Goal: Information Seeking & Learning: Learn about a topic

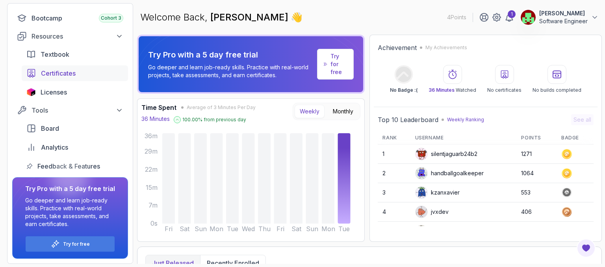
click at [70, 72] on span "Certificates" at bounding box center [58, 73] width 35 height 9
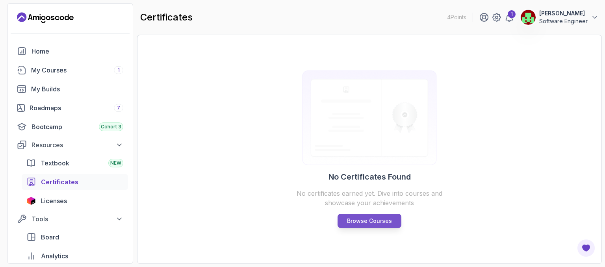
click at [367, 221] on p "Browse Courses" at bounding box center [369, 221] width 45 height 8
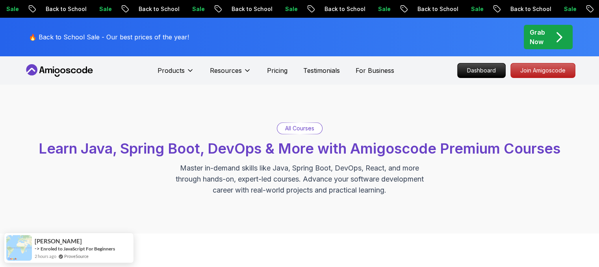
click at [299, 127] on p "All Courses" at bounding box center [299, 128] width 29 height 8
click at [293, 132] on p "All Courses" at bounding box center [299, 128] width 29 height 8
click at [301, 130] on p "All Courses" at bounding box center [299, 128] width 29 height 8
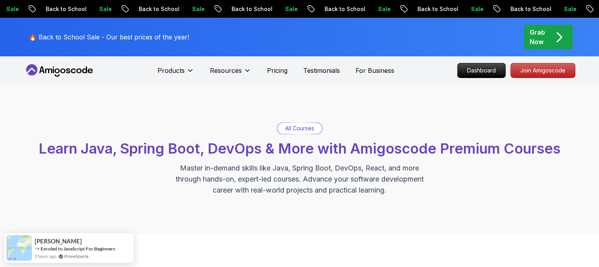
click at [249, 130] on div "All Courses Learn Java, Spring Boot, DevOps & More with Amigoscode Premium Cour…" at bounding box center [300, 159] width 552 height 73
click at [301, 120] on div "All Courses Learn Java, Spring Boot, DevOps & More with Amigoscode Premium Cour…" at bounding box center [299, 159] width 599 height 149
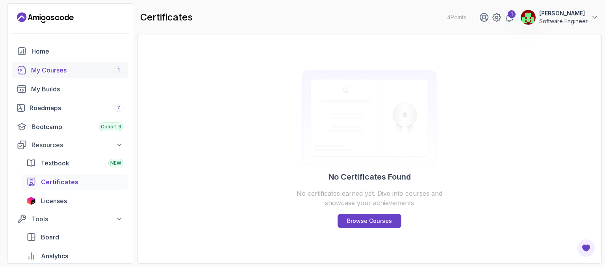
click at [50, 71] on div "My Courses 1" at bounding box center [77, 69] width 92 height 9
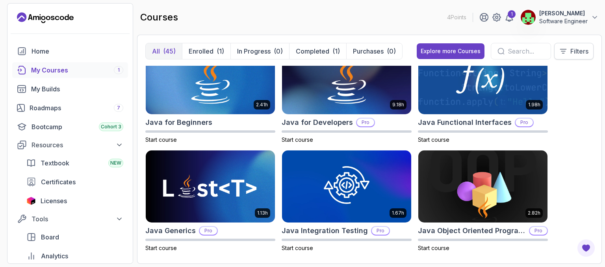
click at [580, 52] on p "Filters" at bounding box center [579, 50] width 18 height 9
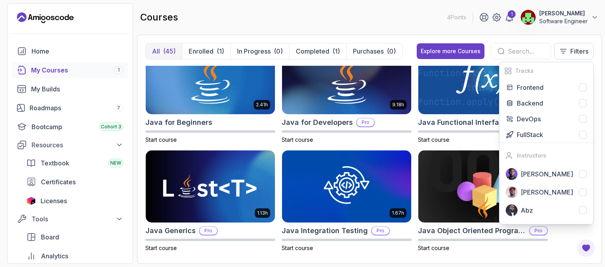
click at [392, 11] on div "courses 4 Points 1 THUMU KAVYA Software Engineer" at bounding box center [369, 17] width 465 height 28
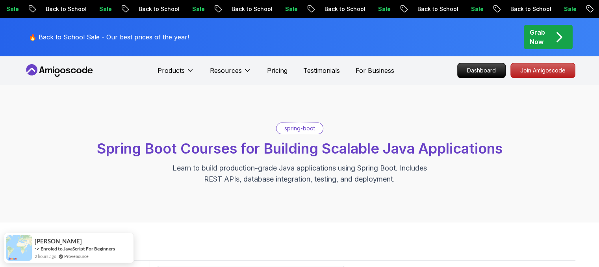
click at [544, 30] on p "Grab Now" at bounding box center [537, 37] width 15 height 19
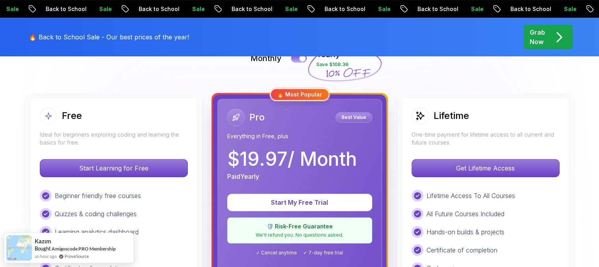
scroll to position [195, 0]
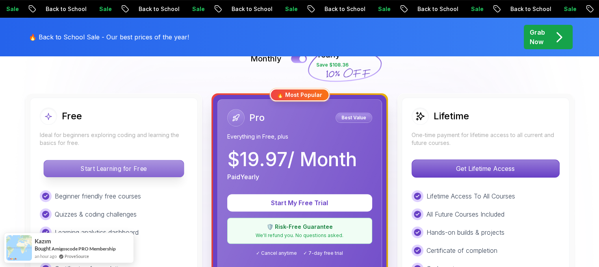
click at [93, 166] on p "Start Learning for Free" at bounding box center [114, 168] width 140 height 17
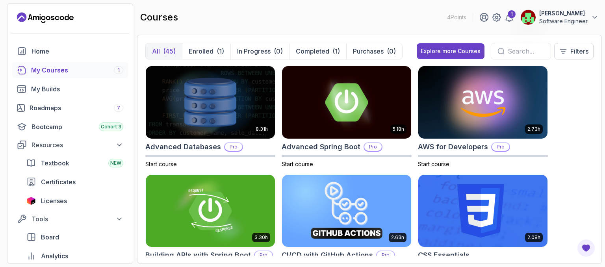
click at [516, 48] on input "text" at bounding box center [526, 50] width 37 height 9
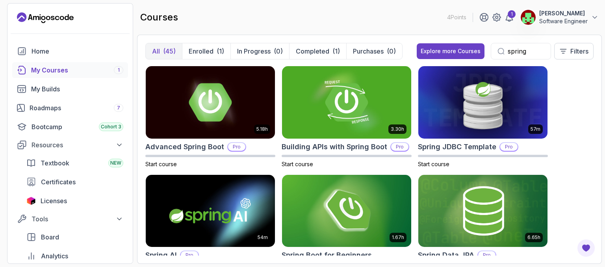
type input "spring"
click at [516, 48] on input "spring" at bounding box center [526, 50] width 37 height 9
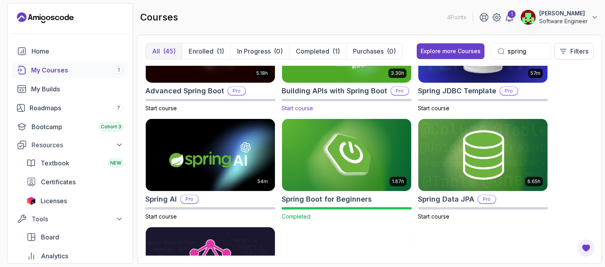
scroll to position [58, 0]
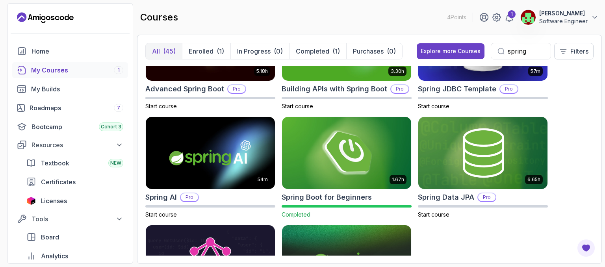
click at [333, 137] on img at bounding box center [347, 153] width 136 height 76
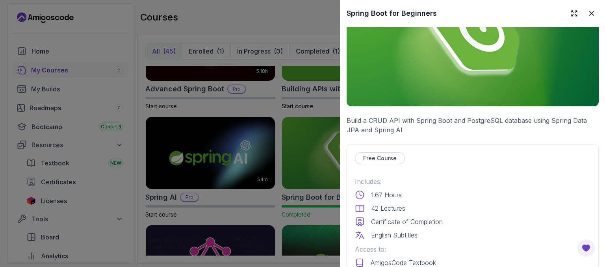
scroll to position [69, 0]
click at [381, 155] on p "Free Course" at bounding box center [379, 158] width 33 height 8
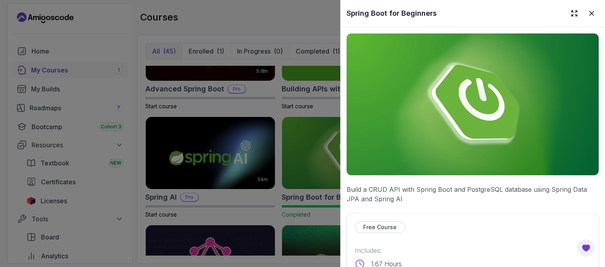
click at [401, 13] on h2 "Spring Boot for Beginners" at bounding box center [392, 13] width 90 height 11
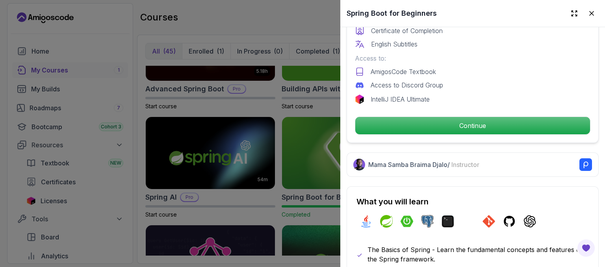
scroll to position [257, 0]
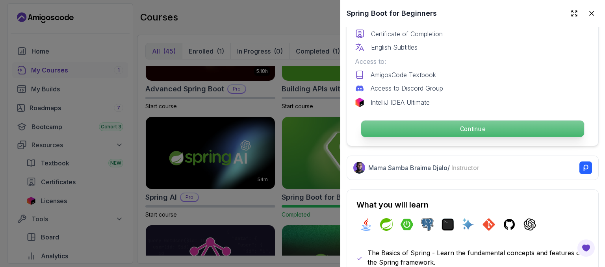
click at [482, 123] on p "Continue" at bounding box center [472, 129] width 223 height 17
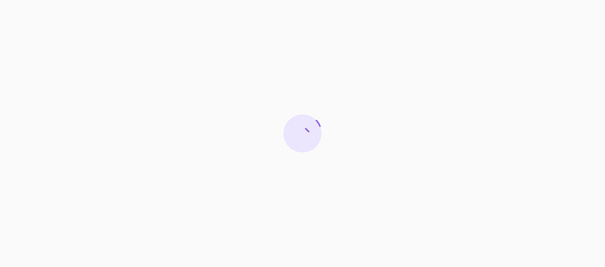
click at [340, 83] on div at bounding box center [302, 133] width 605 height 267
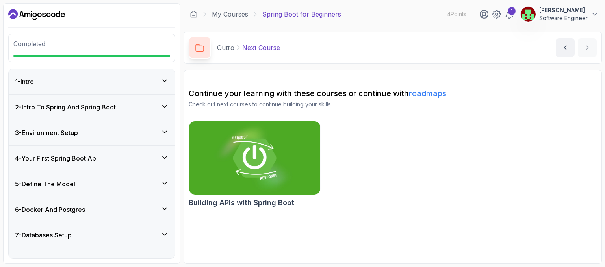
click at [168, 164] on div "4 - Your First Spring Boot Api" at bounding box center [92, 158] width 166 height 25
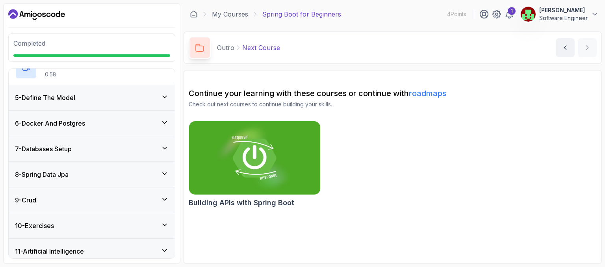
scroll to position [186, 0]
click at [167, 100] on div "5 - Define The Model" at bounding box center [92, 97] width 154 height 9
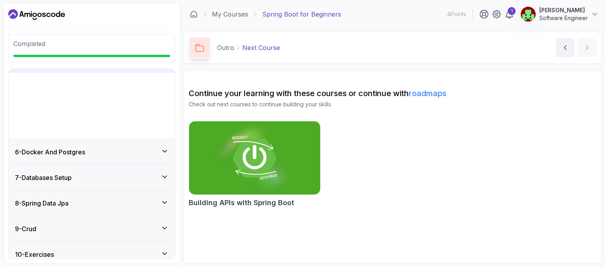
scroll to position [116, 0]
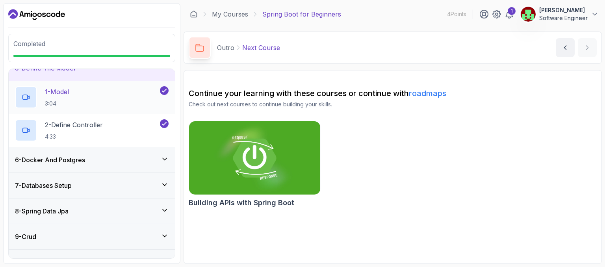
click at [87, 88] on div "1 - Model 3:04" at bounding box center [86, 97] width 143 height 22
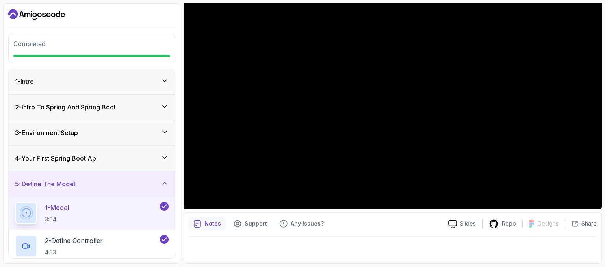
click at [82, 150] on div "4 - Your First Spring Boot Api" at bounding box center [92, 158] width 166 height 25
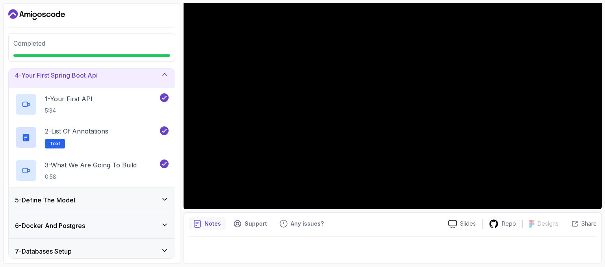
scroll to position [84, 0]
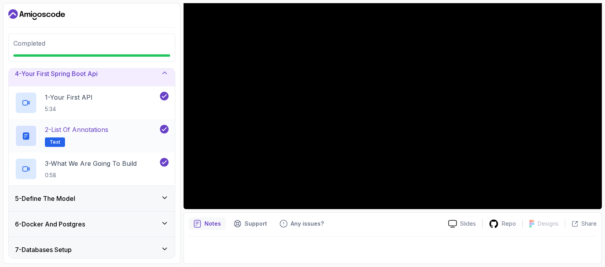
click at [60, 141] on p "Text" at bounding box center [55, 141] width 20 height 9
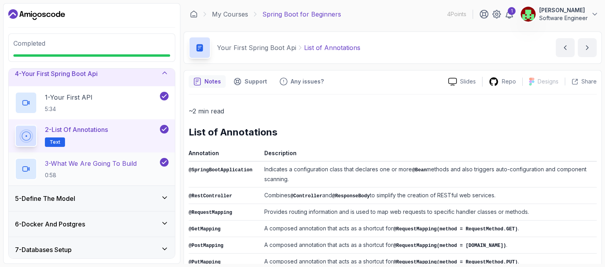
click at [100, 171] on p "0:58" at bounding box center [91, 175] width 92 height 8
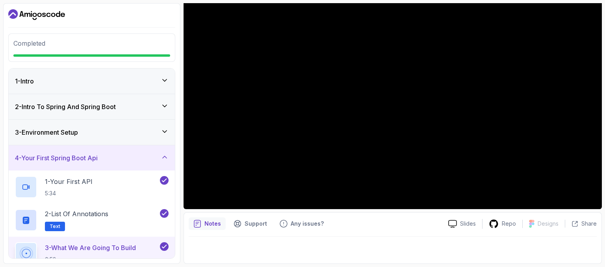
drag, startPoint x: 66, startPoint y: 12, endPoint x: 345, endPoint y: -26, distance: 281.5
click at [345, 0] on html "Completed 1 - Intro 2 - Intro To Spring And Spring Boot 3 - Environment Setup 4…" at bounding box center [302, 133] width 605 height 267
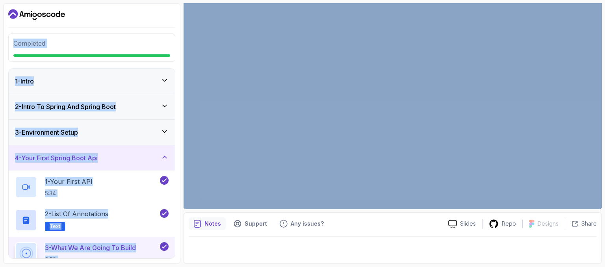
click at [123, 27] on div "Completed 1 - Intro 2 - Intro To Spring And Spring Boot 3 - Environment Setup 4…" at bounding box center [91, 133] width 177 height 261
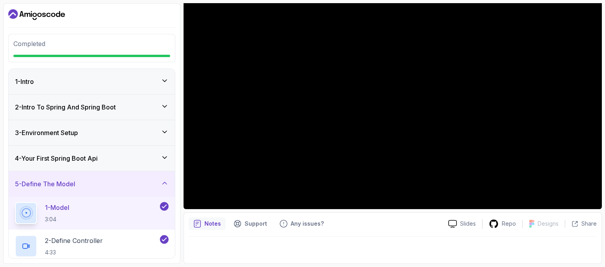
click at [36, 43] on span "Completed" at bounding box center [29, 44] width 32 height 8
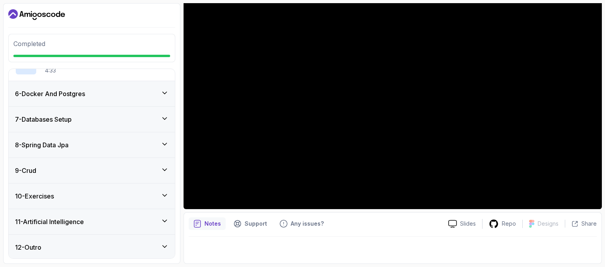
click at [167, 246] on icon at bounding box center [165, 247] width 8 height 8
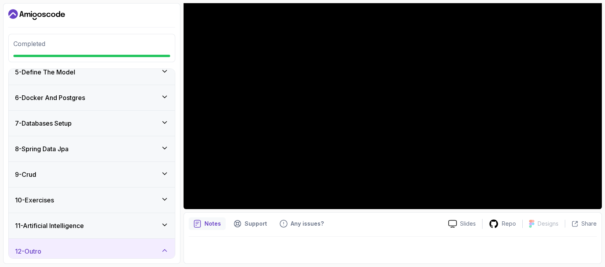
scroll to position [0, 0]
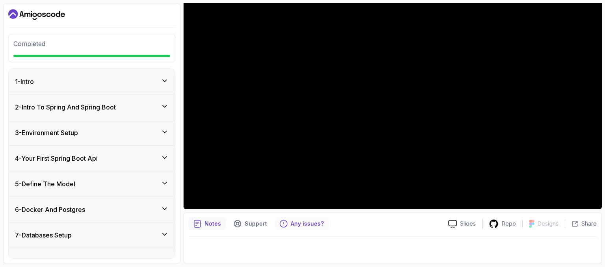
click at [299, 222] on p "Any issues?" at bounding box center [307, 224] width 33 height 8
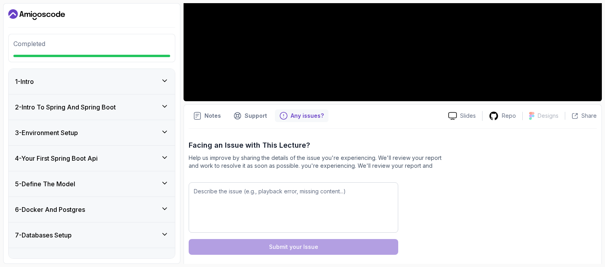
scroll to position [209, 0]
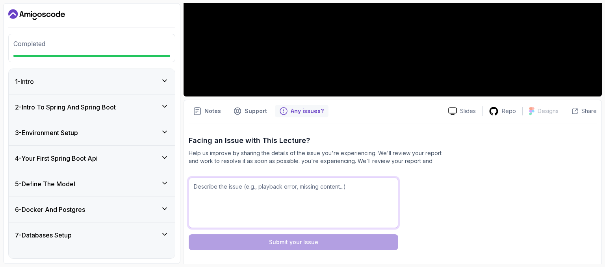
click at [206, 187] on textarea at bounding box center [294, 203] width 210 height 50
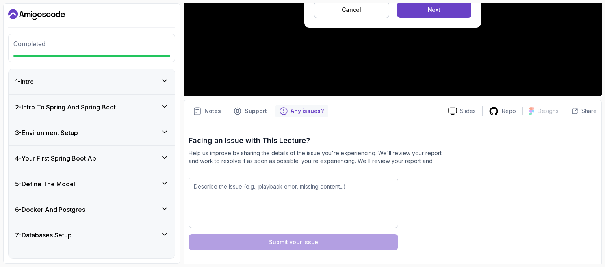
click at [345, 127] on div "Facing an Issue with This Lecture? Help us improve by sharing the details of th…" at bounding box center [393, 192] width 408 height 137
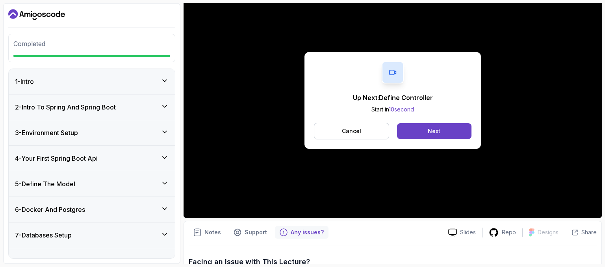
scroll to position [79, 0]
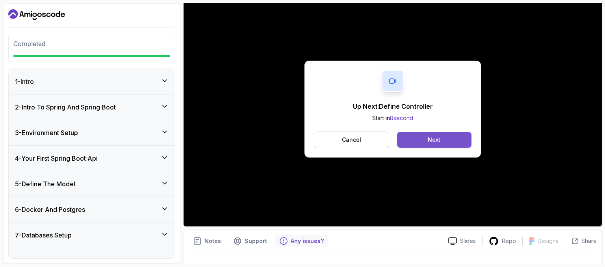
click at [423, 136] on button "Next" at bounding box center [434, 140] width 74 height 16
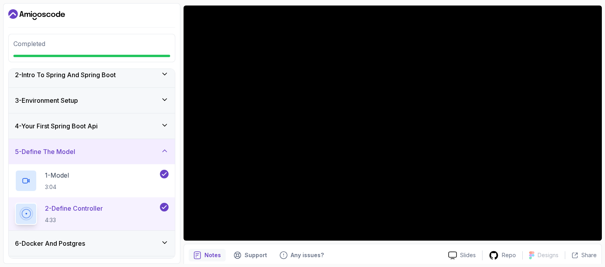
scroll to position [32, 0]
click at [92, 122] on h3 "4 - Your First Spring Boot Api" at bounding box center [56, 126] width 83 height 9
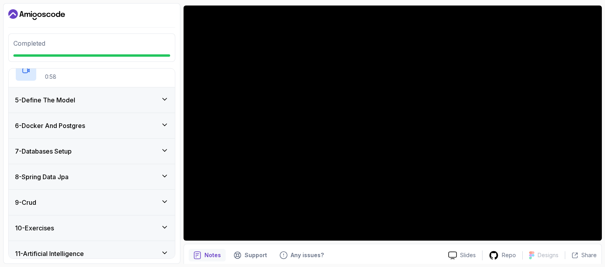
scroll to position [184, 0]
click at [75, 97] on h3 "5 - Define The Model" at bounding box center [45, 99] width 60 height 9
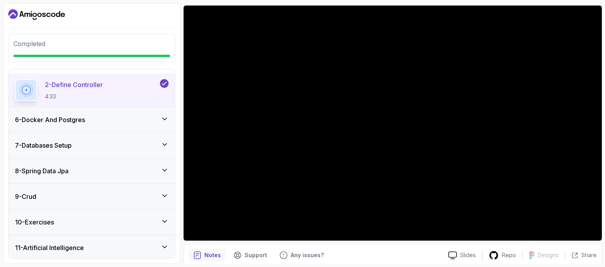
scroll to position [156, 0]
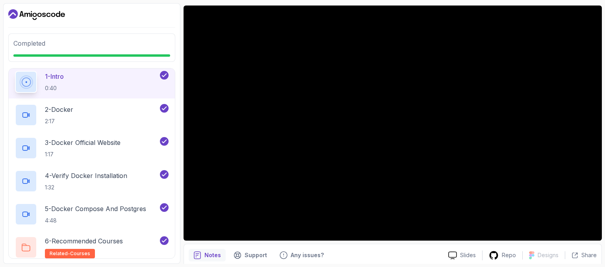
scroll to position [116, 0]
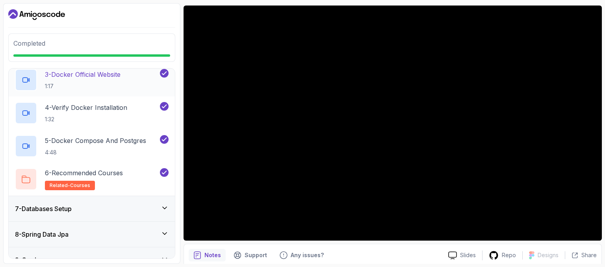
scroll to position [200, 0]
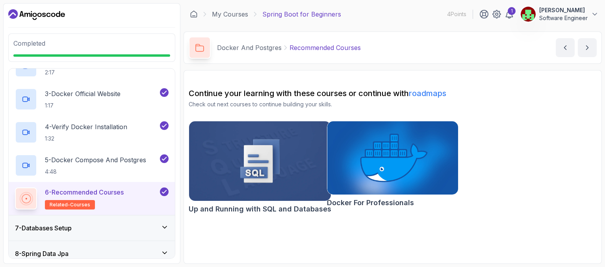
click at [169, 226] on icon at bounding box center [165, 227] width 8 height 8
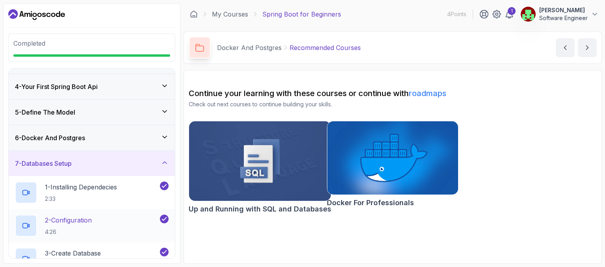
scroll to position [69, 0]
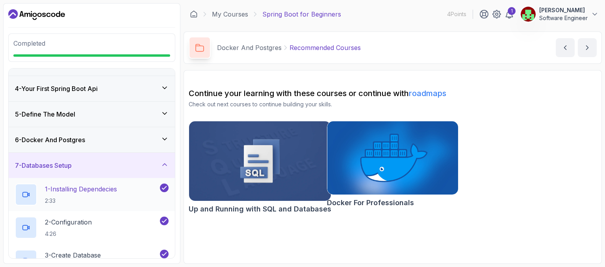
click at [74, 194] on h2 "1 - Installing Dependecies 2:33" at bounding box center [81, 194] width 72 height 20
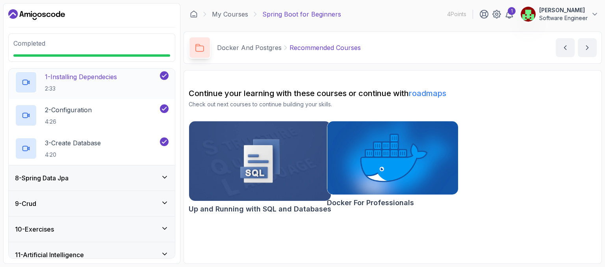
scroll to position [215, 0]
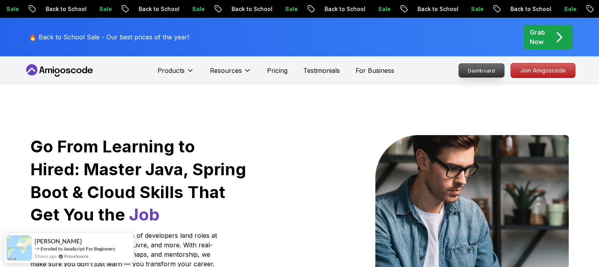
click at [488, 76] on p "Dashboard" at bounding box center [481, 70] width 45 height 13
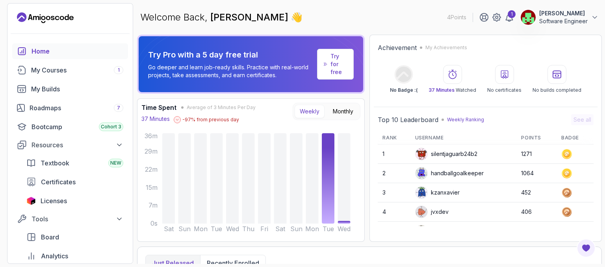
click at [334, 70] on p "Try for free" at bounding box center [339, 64] width 17 height 24
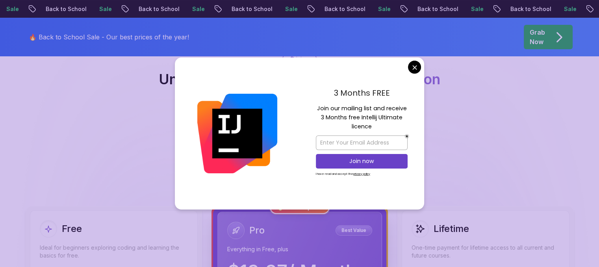
scroll to position [96, 0]
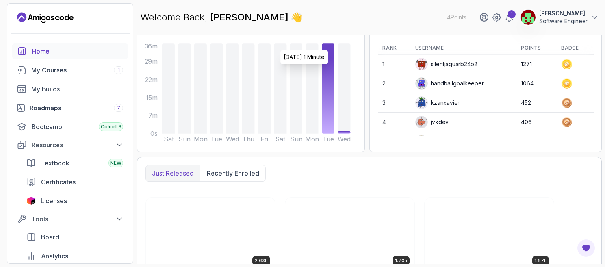
scroll to position [91, 0]
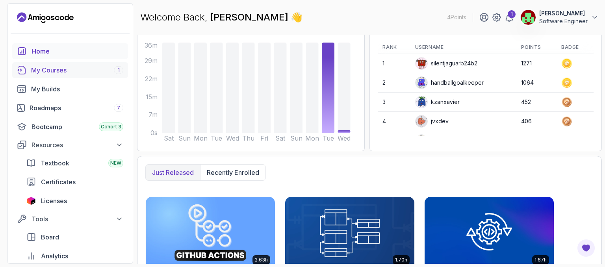
click at [62, 74] on div "My Courses 1" at bounding box center [77, 69] width 92 height 9
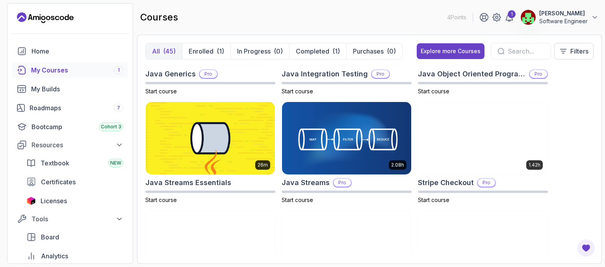
scroll to position [726, 0]
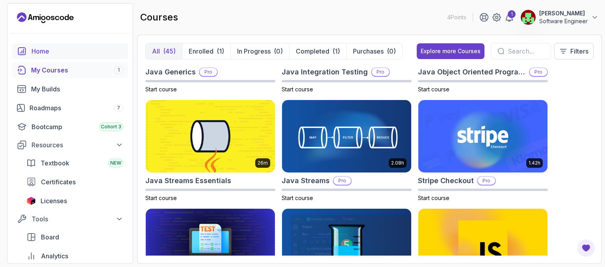
click at [41, 52] on div "Home" at bounding box center [78, 50] width 92 height 9
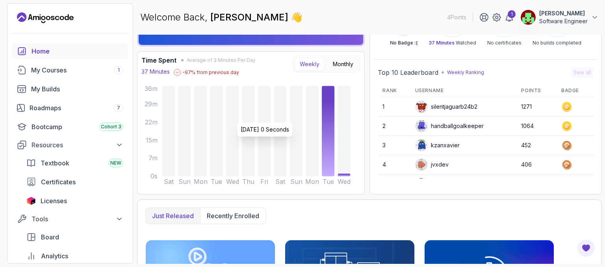
scroll to position [48, 0]
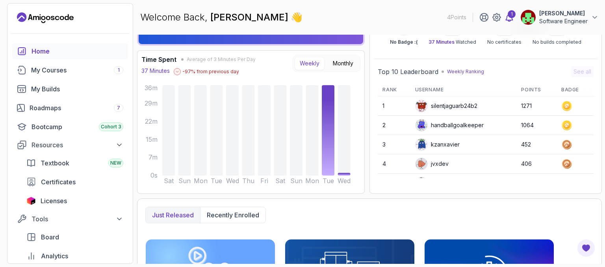
click at [514, 12] on div "1" at bounding box center [512, 14] width 8 height 8
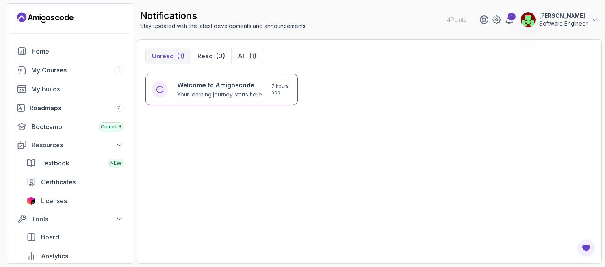
click at [229, 82] on h6 "Welcome to Amigoscode" at bounding box center [219, 84] width 85 height 9
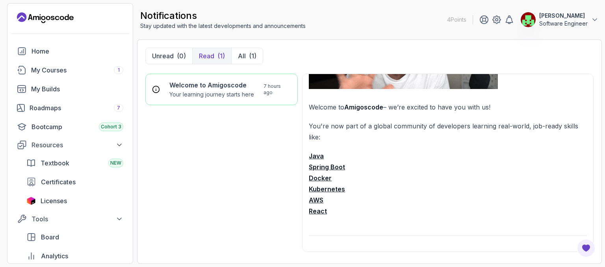
scroll to position [127, 0]
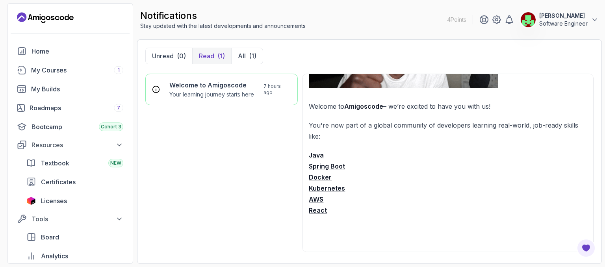
click at [331, 164] on strong "Spring Boot" at bounding box center [327, 166] width 36 height 8
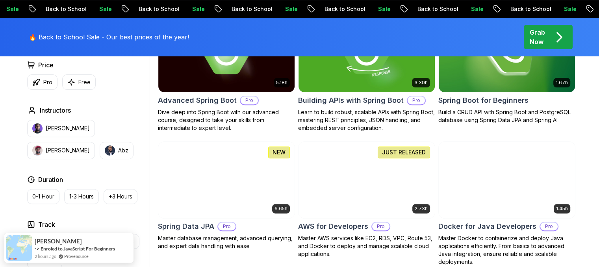
scroll to position [280, 0]
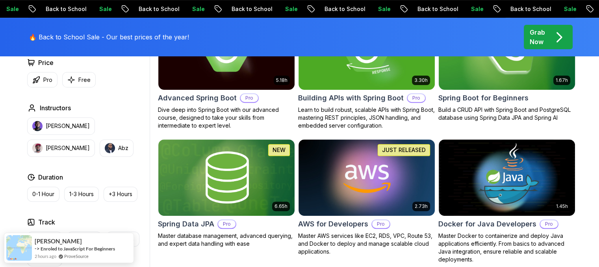
click at [494, 97] on h2 "Spring Boot for Beginners" at bounding box center [483, 98] width 90 height 11
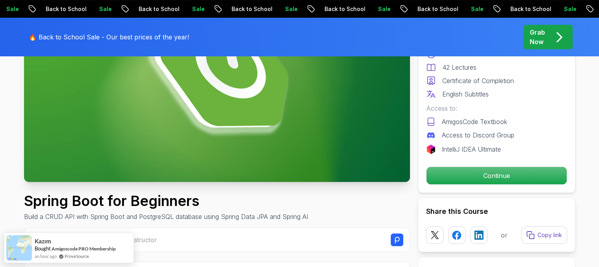
scroll to position [137, 0]
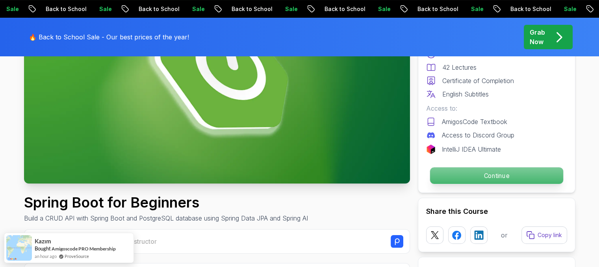
click at [445, 168] on p "Continue" at bounding box center [496, 175] width 133 height 17
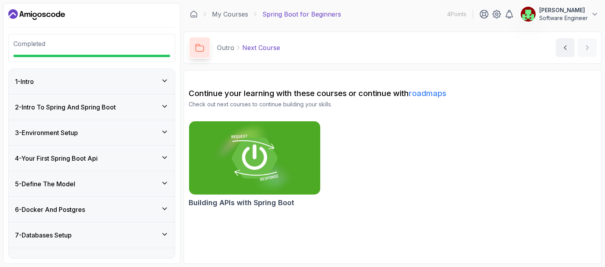
click at [262, 202] on h2 "Building APIs with Spring Boot" at bounding box center [242, 202] width 106 height 11
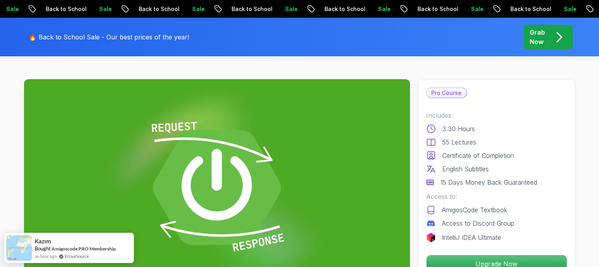
scroll to position [25, 0]
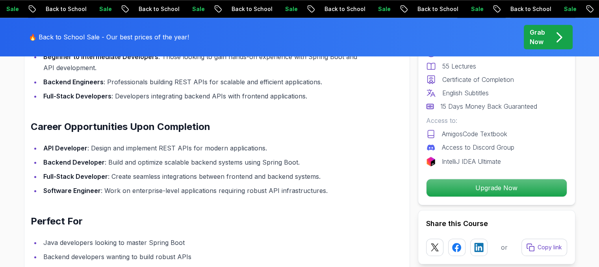
scroll to position [825, 0]
